Goal: Entertainment & Leisure: Consume media (video, audio)

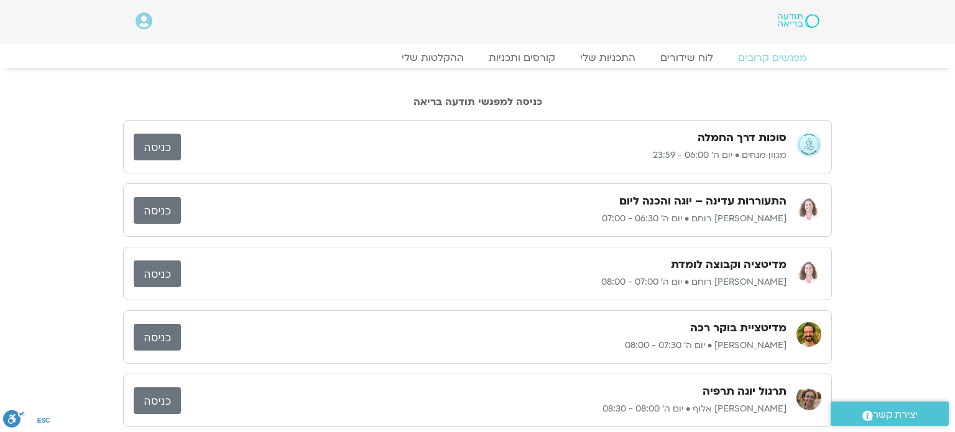
click at [154, 206] on link "כניסה" at bounding box center [157, 210] width 47 height 27
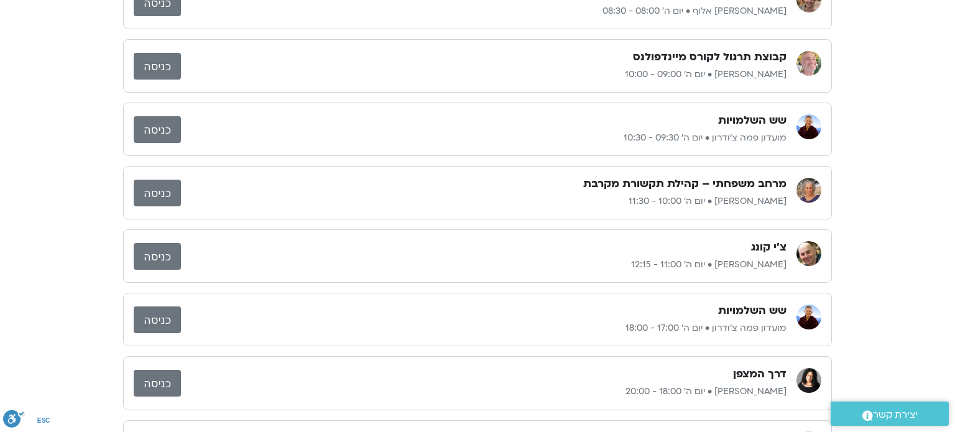
scroll to position [423, 0]
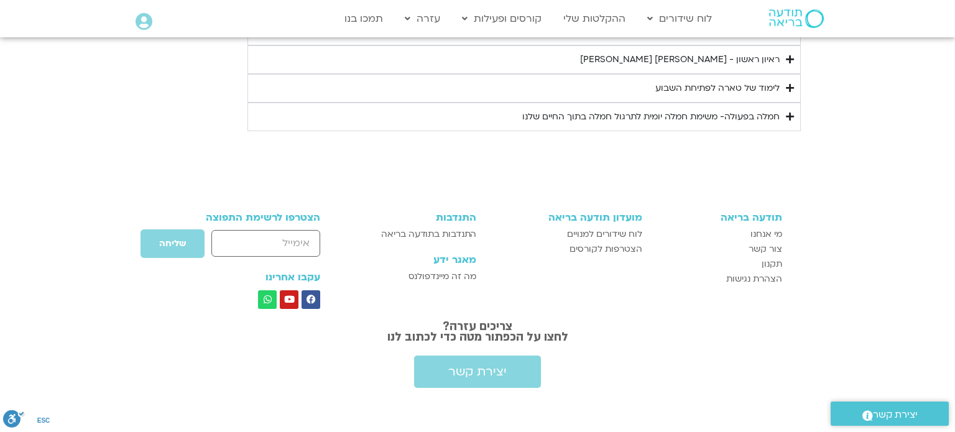
scroll to position [1607, 0]
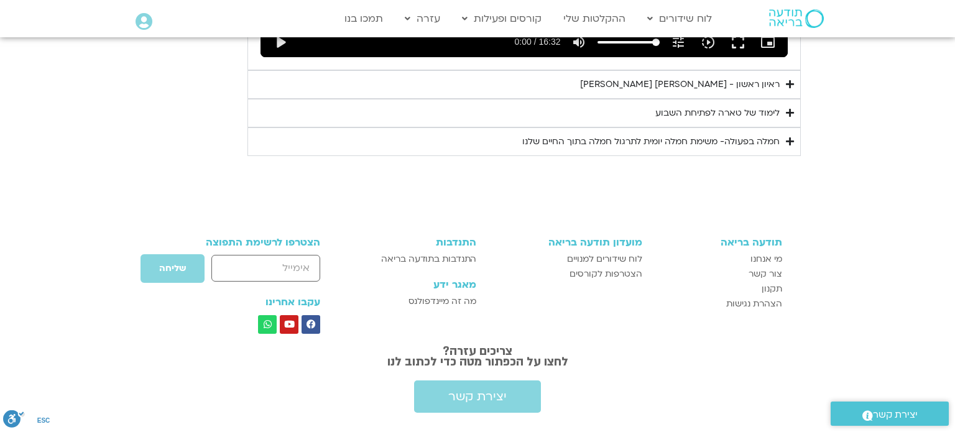
click at [742, 77] on div "ראיון ראשון - [PERSON_NAME] [PERSON_NAME]" at bounding box center [680, 84] width 200 height 15
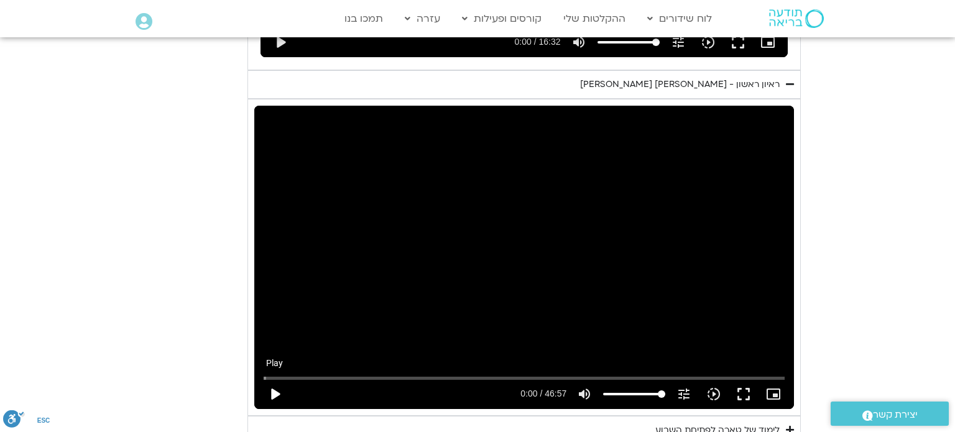
click at [273, 379] on button "play_arrow" at bounding box center [275, 394] width 30 height 30
click at [277, 379] on button "pause" at bounding box center [275, 394] width 30 height 30
click at [272, 379] on button "play_arrow" at bounding box center [275, 394] width 30 height 30
click at [280, 374] on input "Seek" at bounding box center [525, 377] width 522 height 7
click at [282, 374] on input "Seek" at bounding box center [525, 377] width 522 height 7
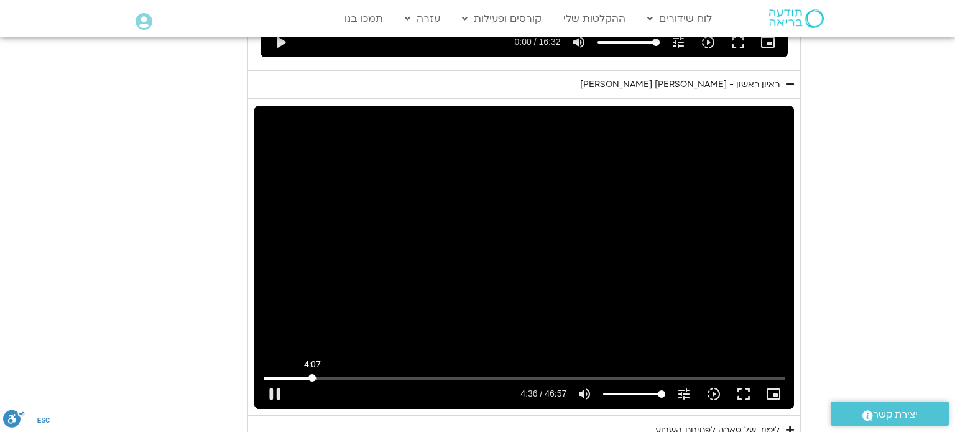
click at [312, 374] on input "Seek" at bounding box center [525, 377] width 522 height 7
click at [313, 374] on input "Seek" at bounding box center [525, 377] width 522 height 7
click at [314, 374] on input "Seek" at bounding box center [525, 377] width 522 height 7
click at [313, 374] on input "Seek" at bounding box center [525, 377] width 522 height 7
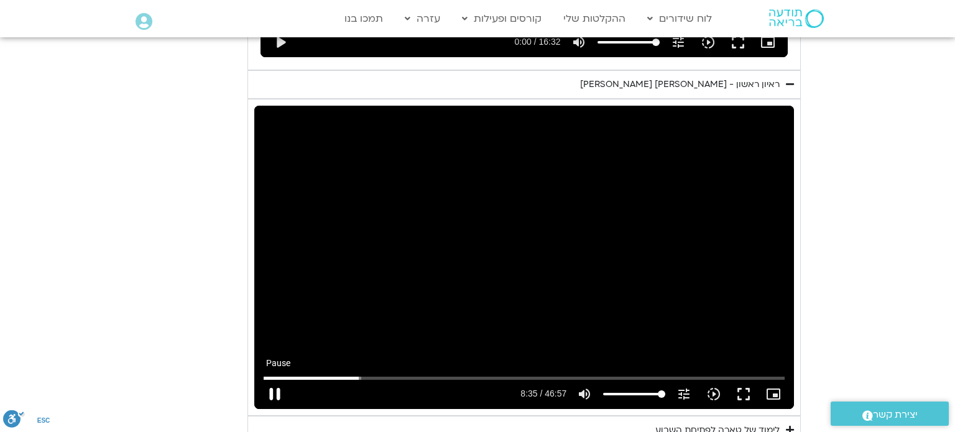
click at [275, 379] on button "pause" at bounding box center [275, 394] width 30 height 30
click at [277, 379] on button "play_arrow" at bounding box center [275, 394] width 30 height 30
click at [355, 374] on input "Seek" at bounding box center [525, 377] width 522 height 7
click at [347, 374] on input "Seek" at bounding box center [525, 377] width 522 height 7
click at [337, 374] on input "Seek" at bounding box center [525, 377] width 522 height 7
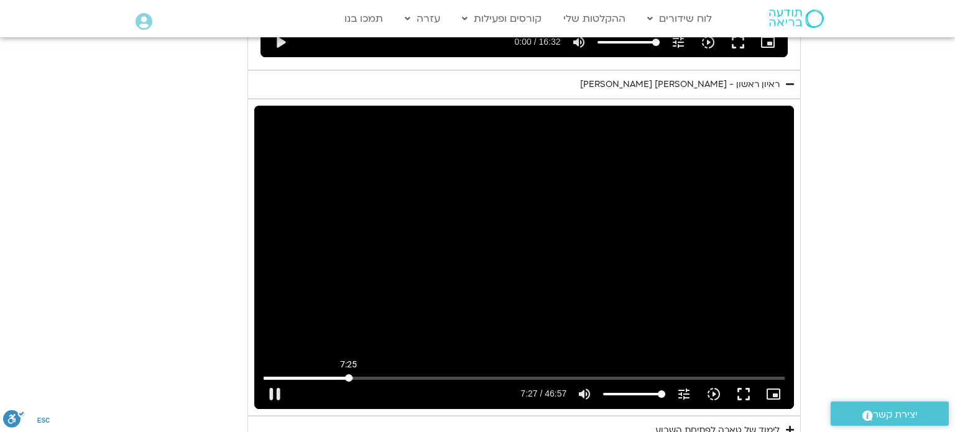
click at [348, 374] on input "Seek" at bounding box center [525, 377] width 522 height 7
click at [344, 374] on input "Seek" at bounding box center [525, 377] width 522 height 7
click at [279, 379] on button "pause" at bounding box center [275, 394] width 30 height 30
type input "1053.945292"
